Goal: Check status: Check status

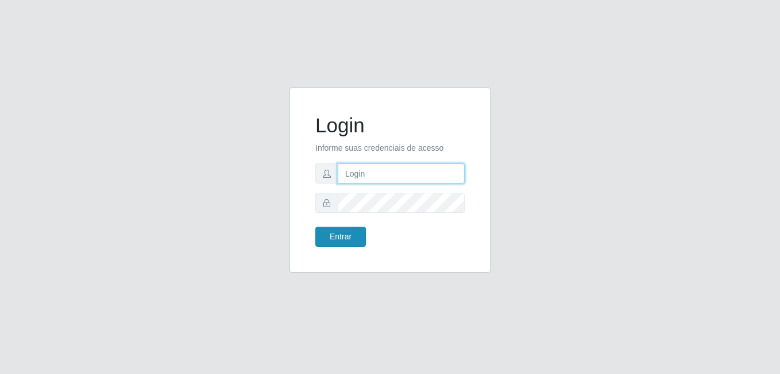
type input "samarab8@iwof"
click at [344, 240] on button "Entrar" at bounding box center [340, 236] width 51 height 20
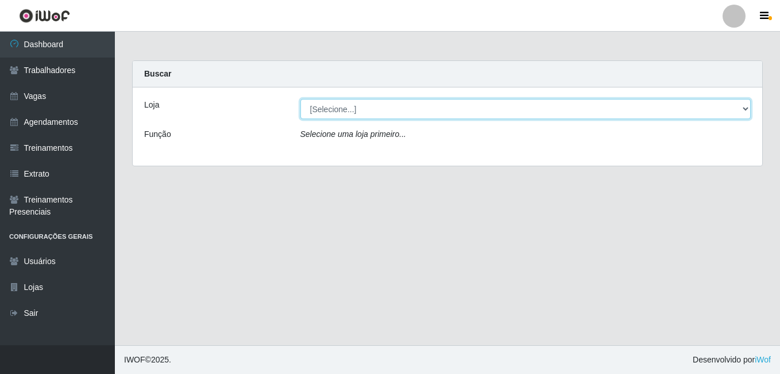
click at [558, 113] on select "[Selecione...] Bemais Supermercados - B8 [PERSON_NAME]" at bounding box center [526, 109] width 451 height 20
select select "413"
click at [301, 99] on select "[Selecione...] Bemais Supermercados - B8 [PERSON_NAME]" at bounding box center [526, 109] width 451 height 20
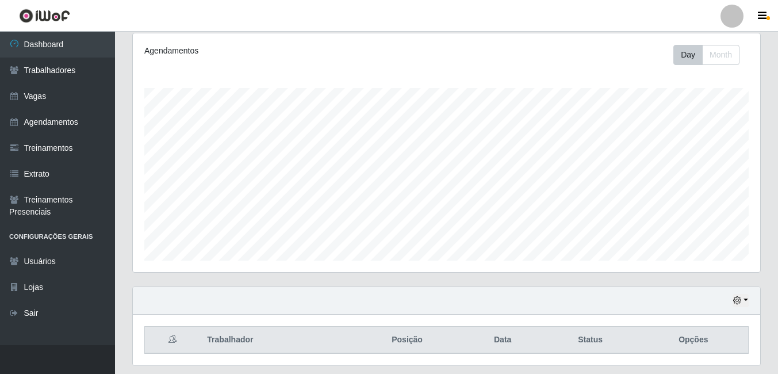
scroll to position [185, 0]
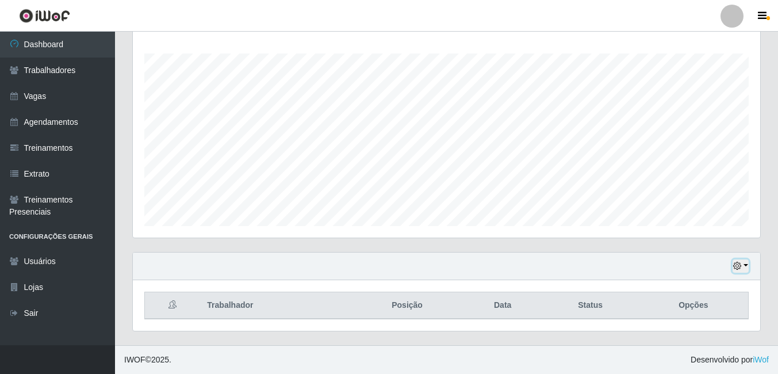
click at [747, 263] on button "button" at bounding box center [740, 265] width 16 height 13
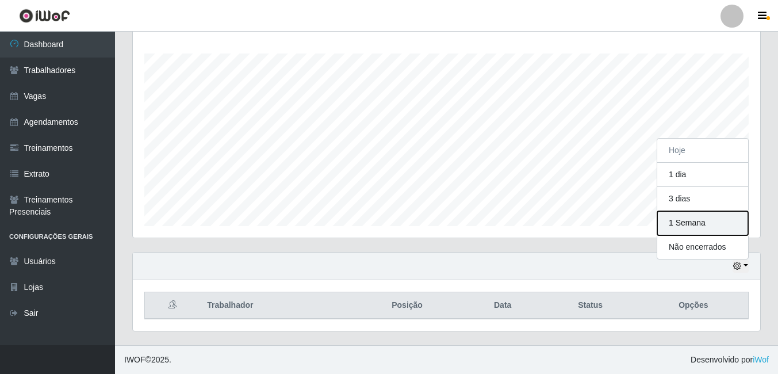
click at [701, 226] on button "1 Semana" at bounding box center [702, 223] width 91 height 24
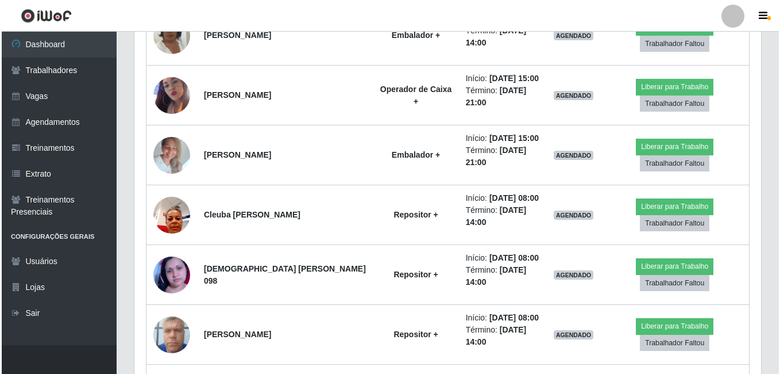
scroll to position [498, 0]
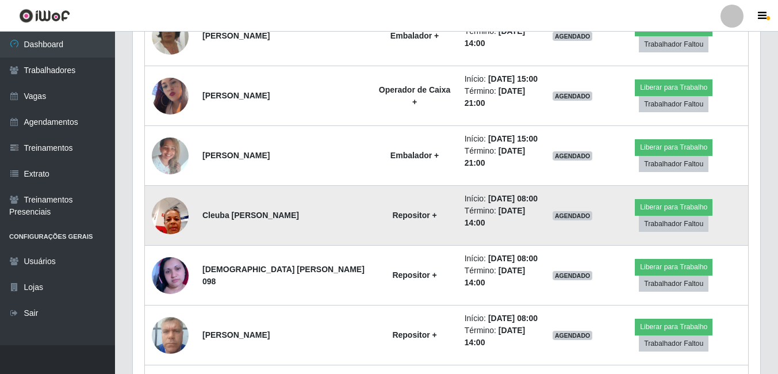
click at [174, 213] on img at bounding box center [170, 215] width 37 height 49
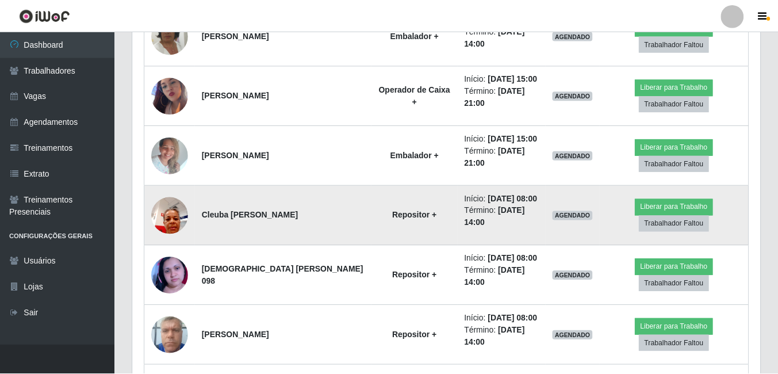
scroll to position [238, 621]
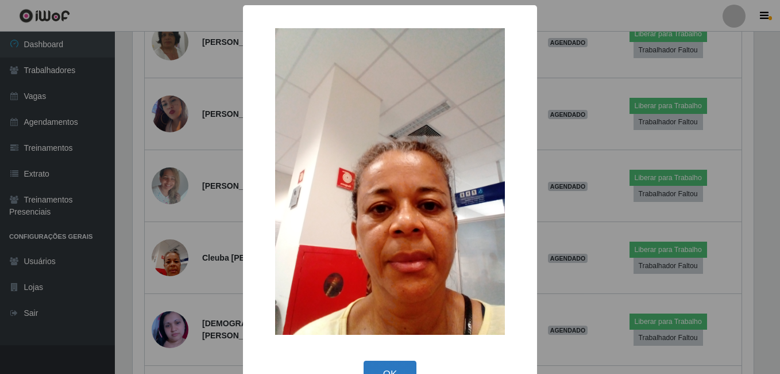
click at [393, 364] on button "OK" at bounding box center [390, 373] width 53 height 27
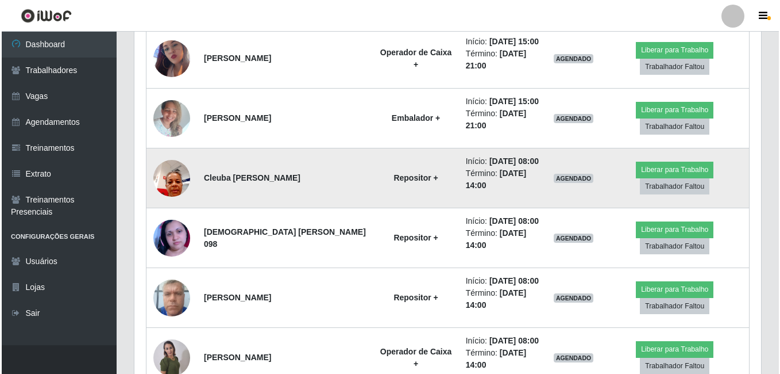
scroll to position [555, 0]
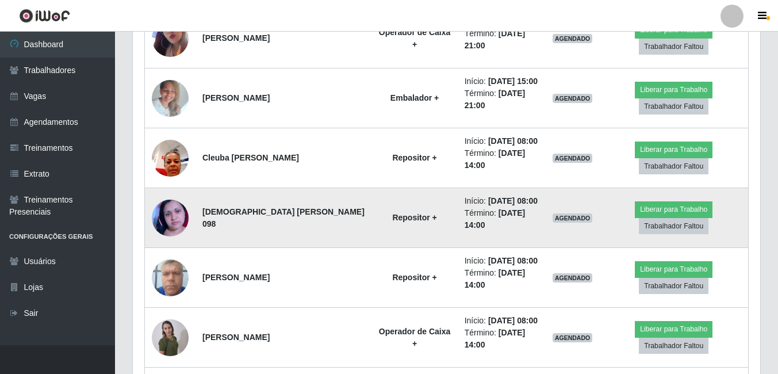
click at [172, 222] on img at bounding box center [170, 218] width 37 height 46
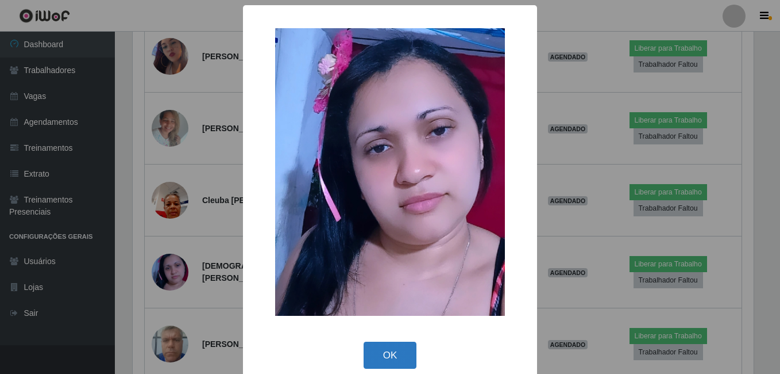
click at [386, 352] on button "OK" at bounding box center [390, 354] width 53 height 27
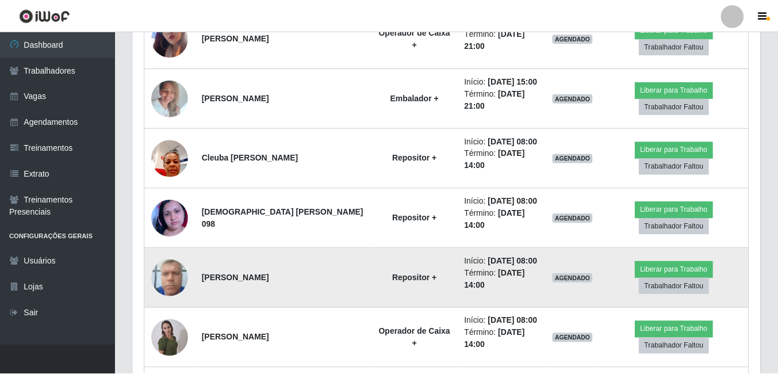
scroll to position [238, 627]
